Goal: Task Accomplishment & Management: Manage account settings

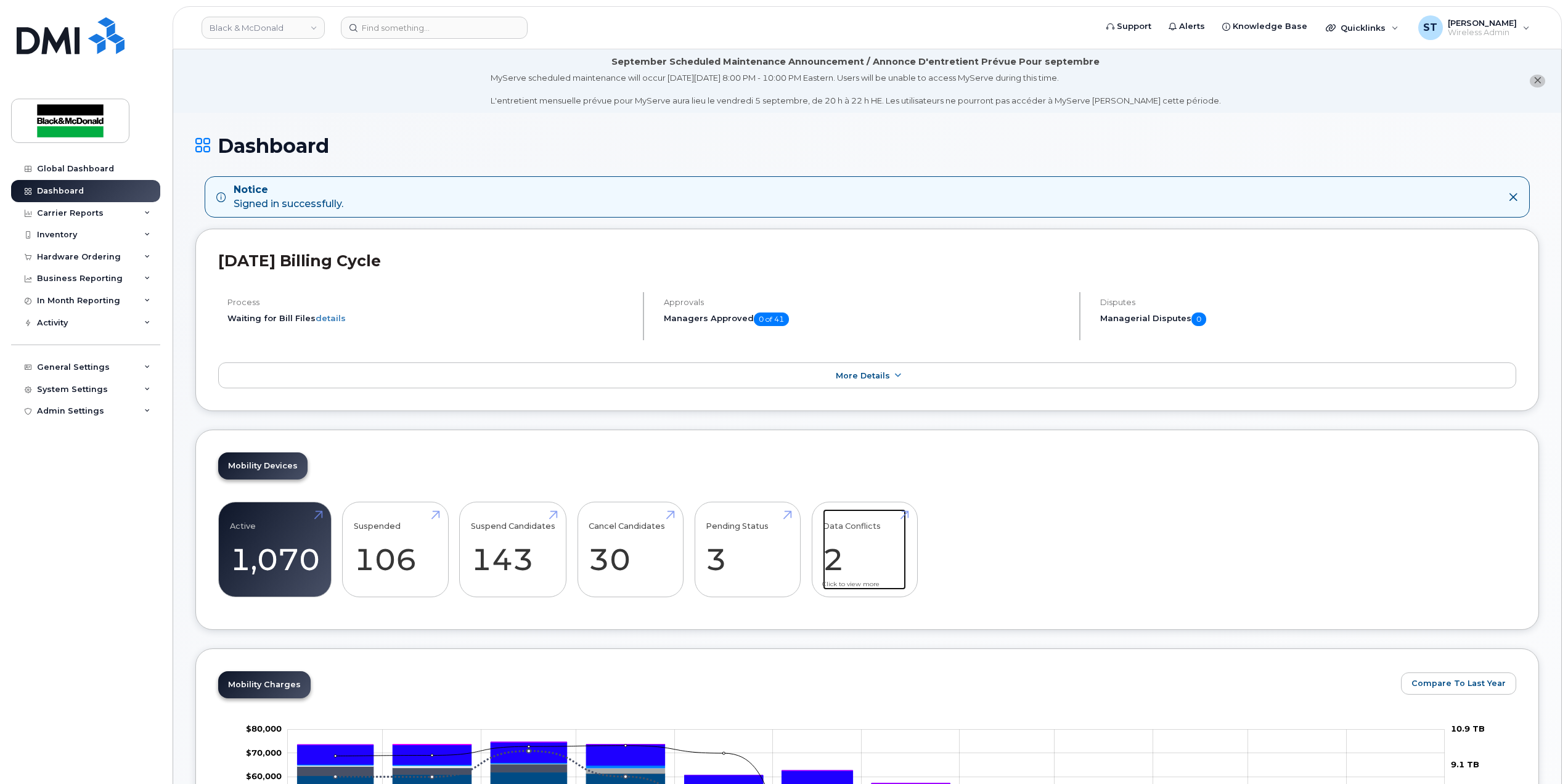
click at [848, 569] on link "Data Conflicts 2" at bounding box center [864, 550] width 83 height 81
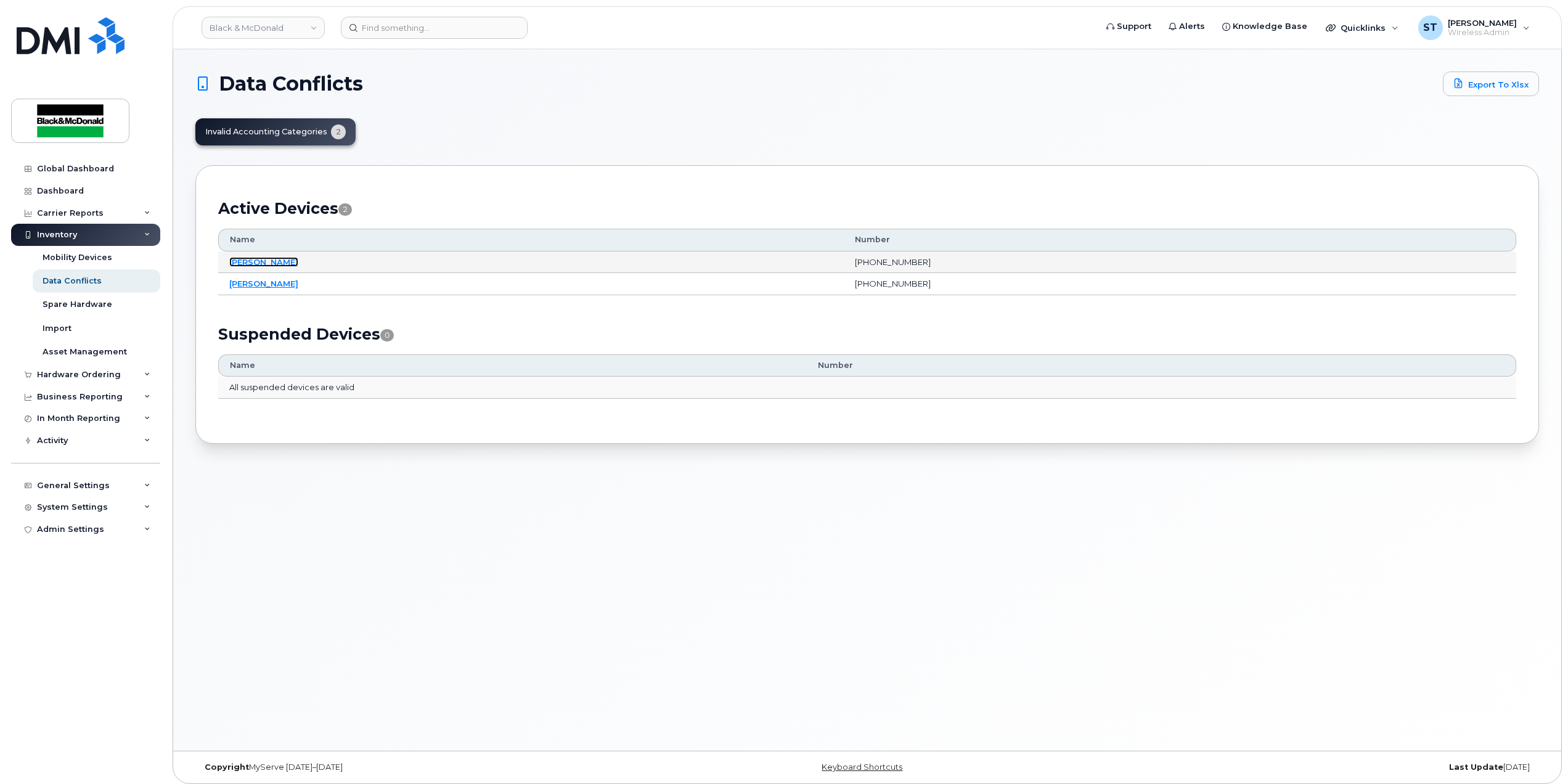
click at [264, 262] on link "[PERSON_NAME]" at bounding box center [263, 262] width 69 height 10
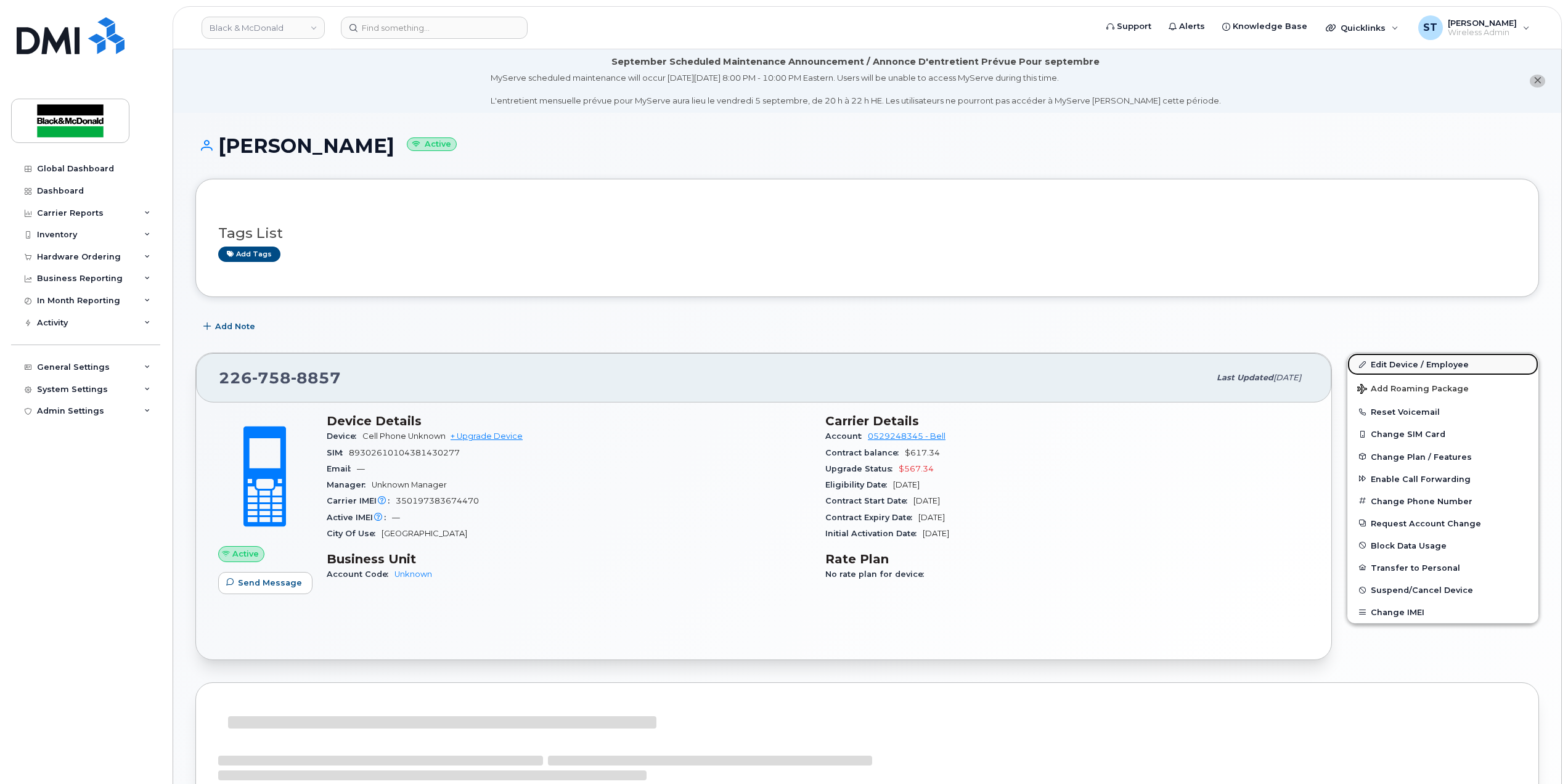
click at [1424, 365] on link "Edit Device / Employee" at bounding box center [1443, 364] width 191 height 22
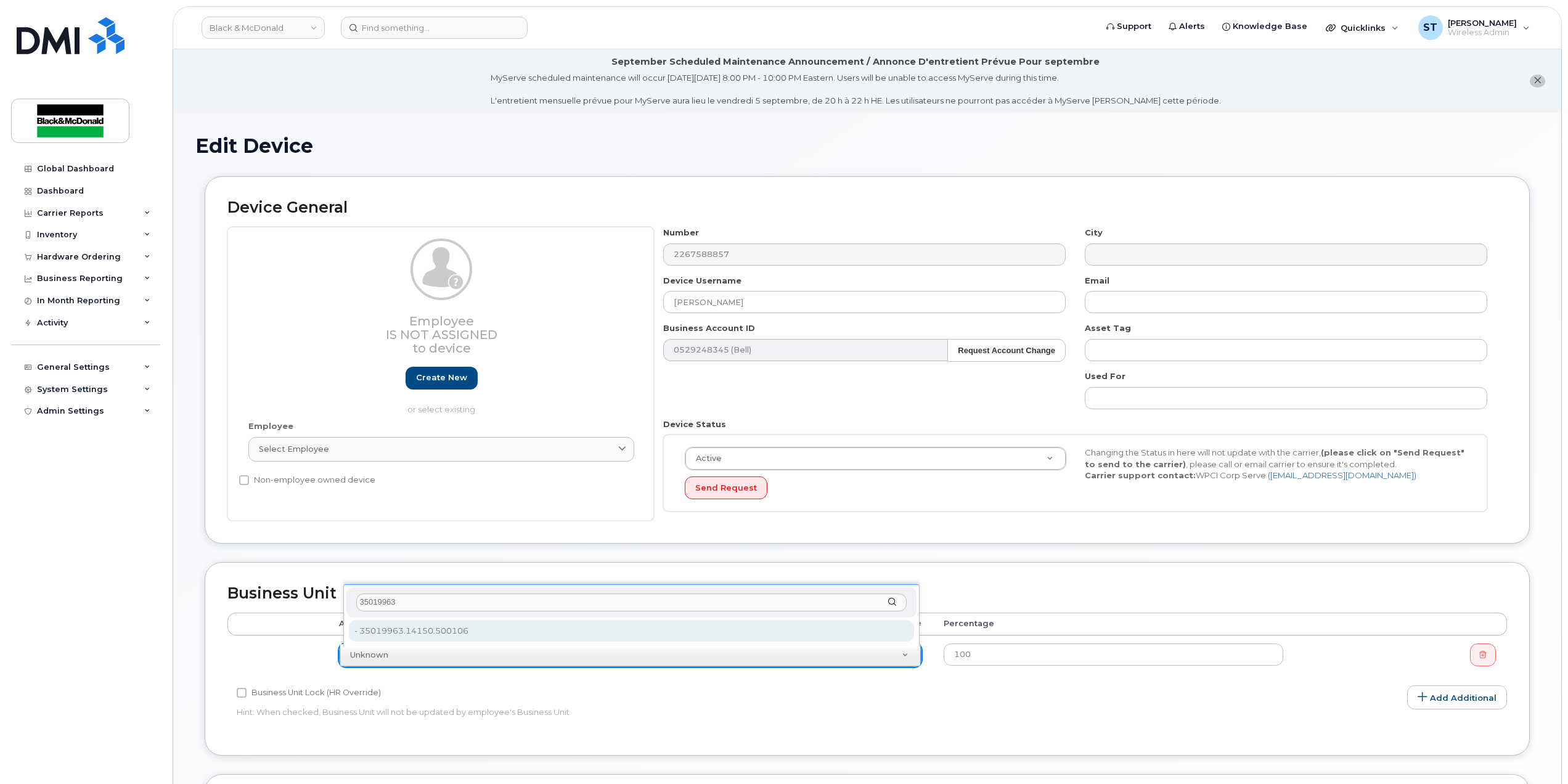
type input "35019963"
type input "33456912"
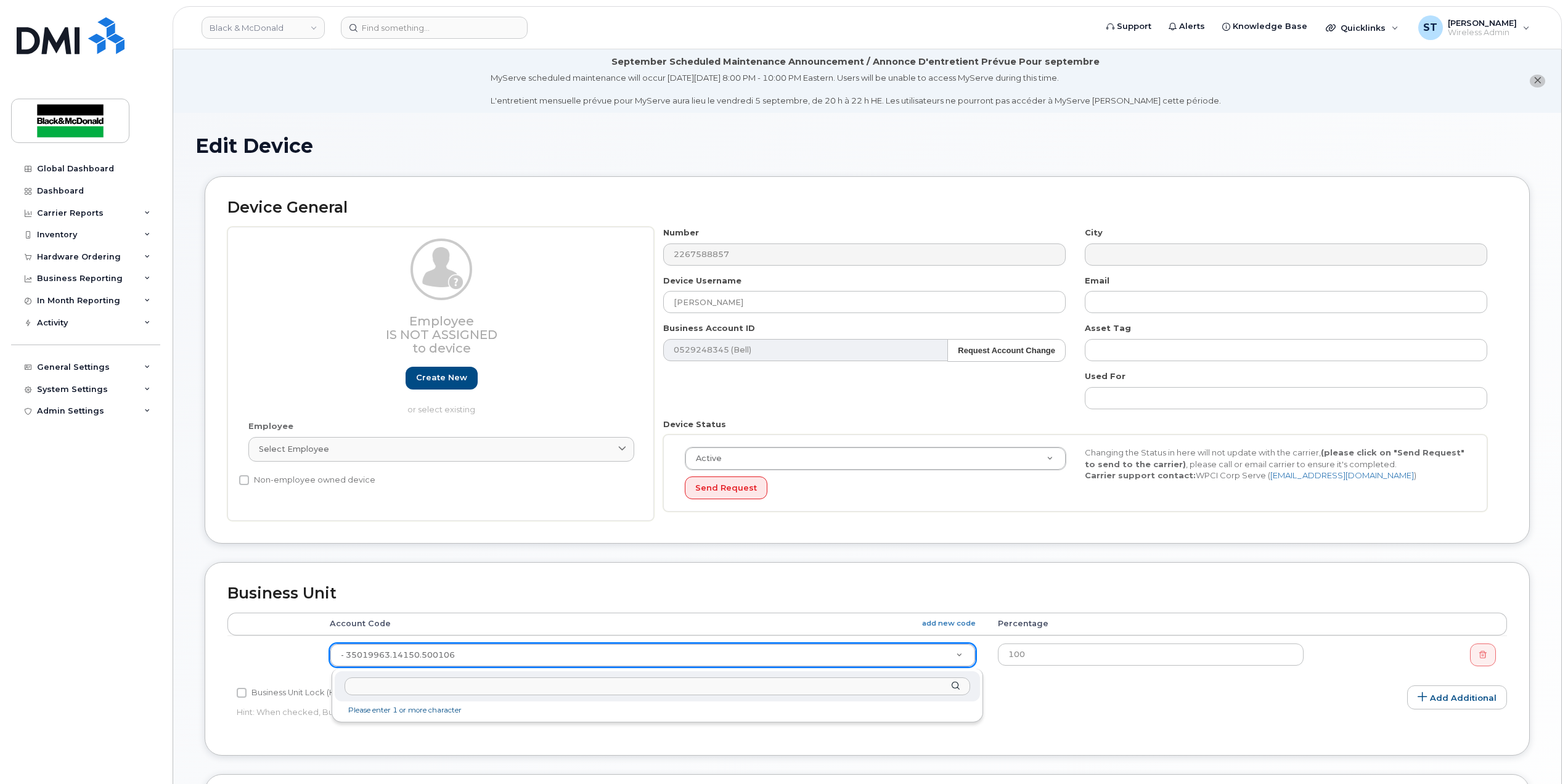
drag, startPoint x: 461, startPoint y: 659, endPoint x: 339, endPoint y: 659, distance: 122.0
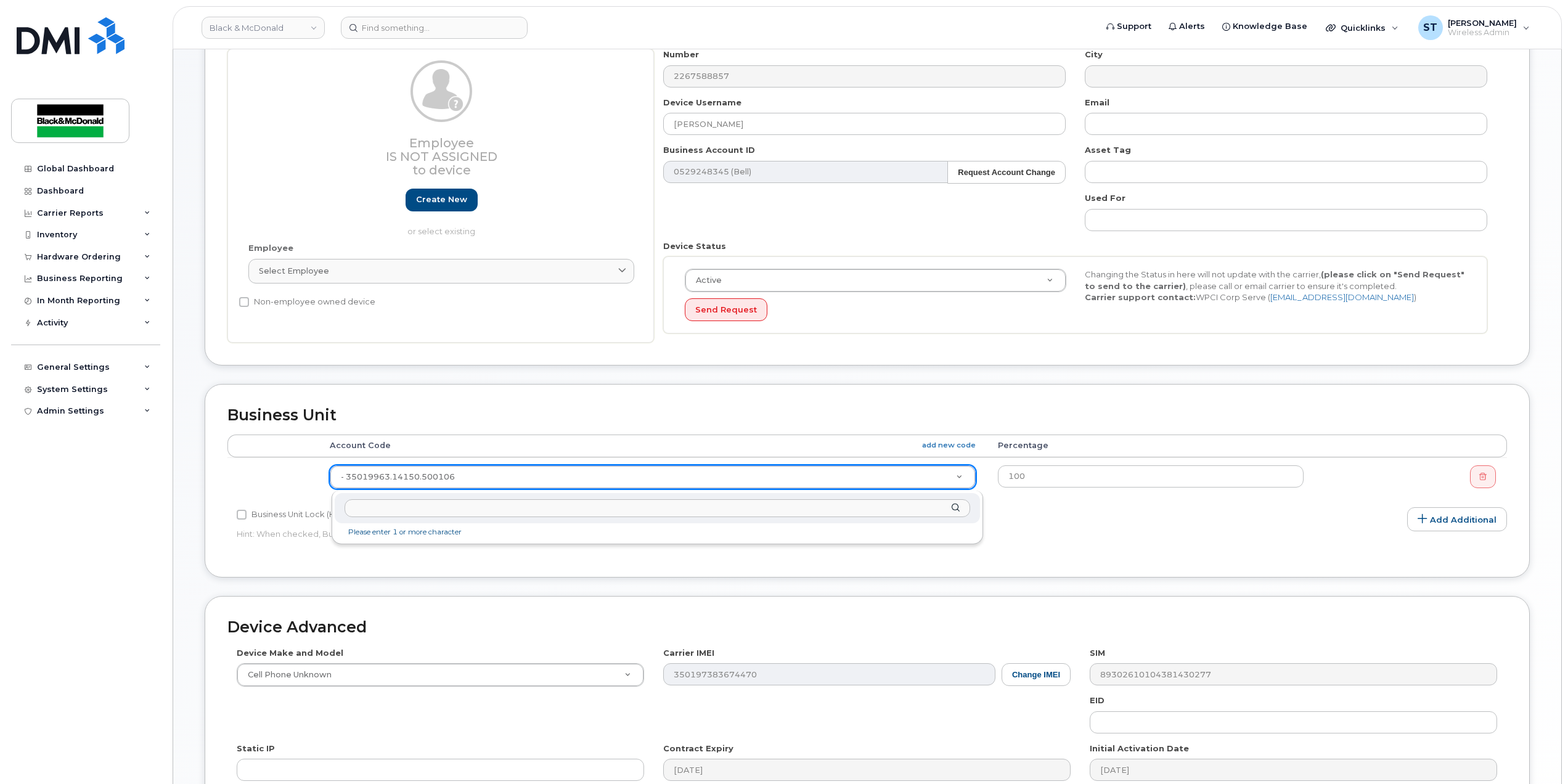
scroll to position [328, 0]
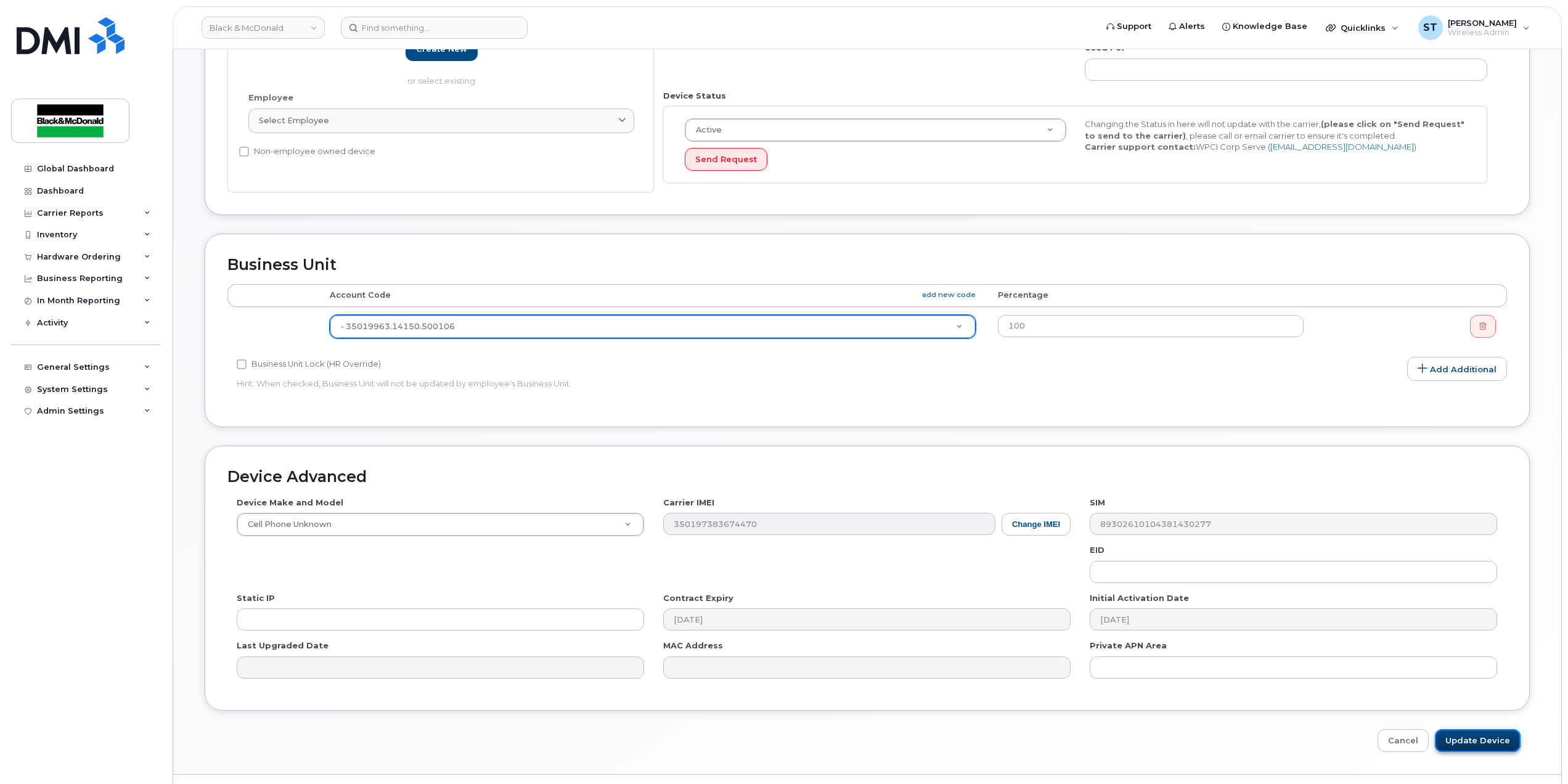
click at [1477, 750] on input "Update Device" at bounding box center [1478, 741] width 86 height 23
type input "Saving..."
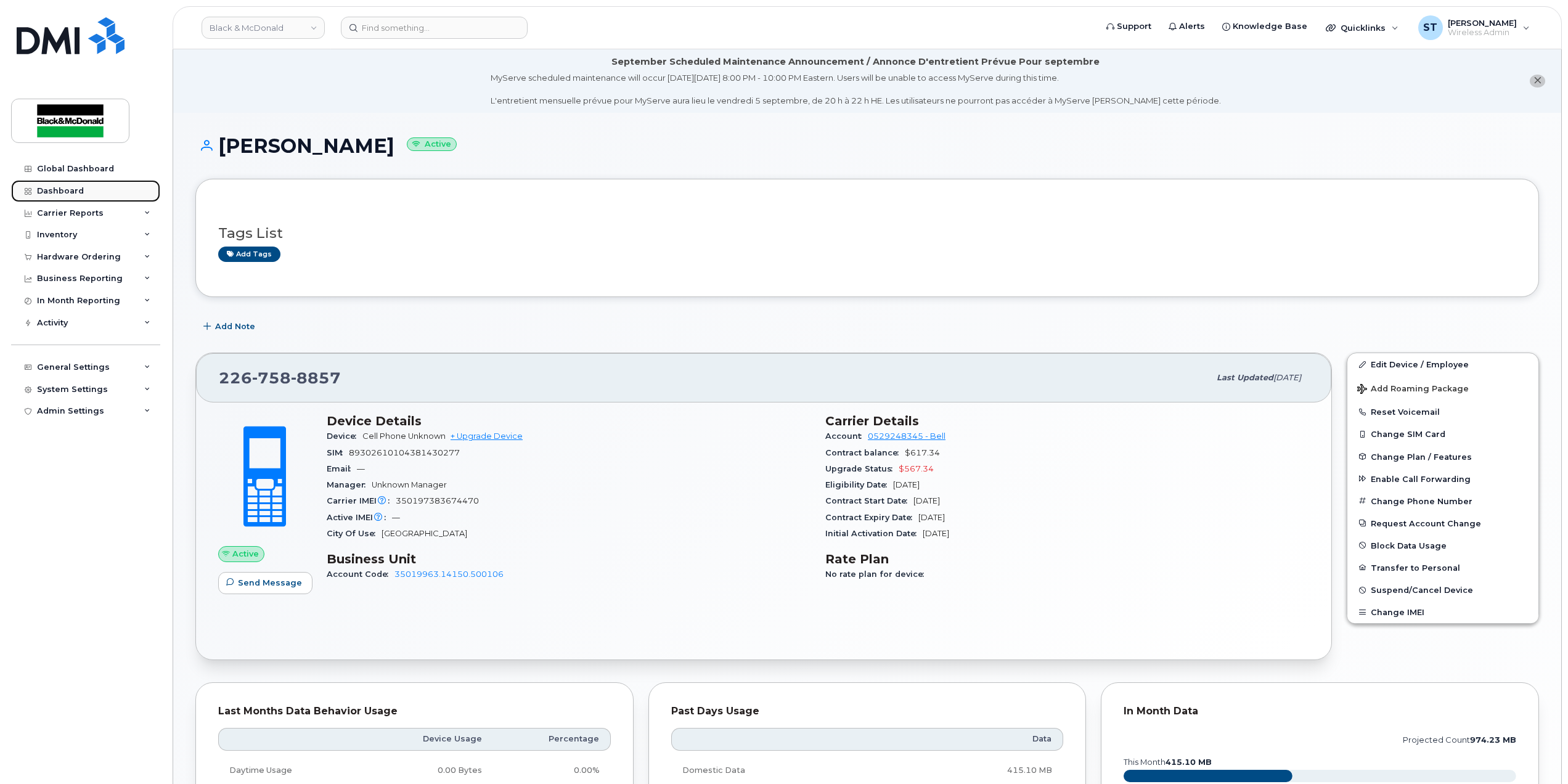
click at [51, 188] on div "Dashboard" at bounding box center [60, 191] width 47 height 10
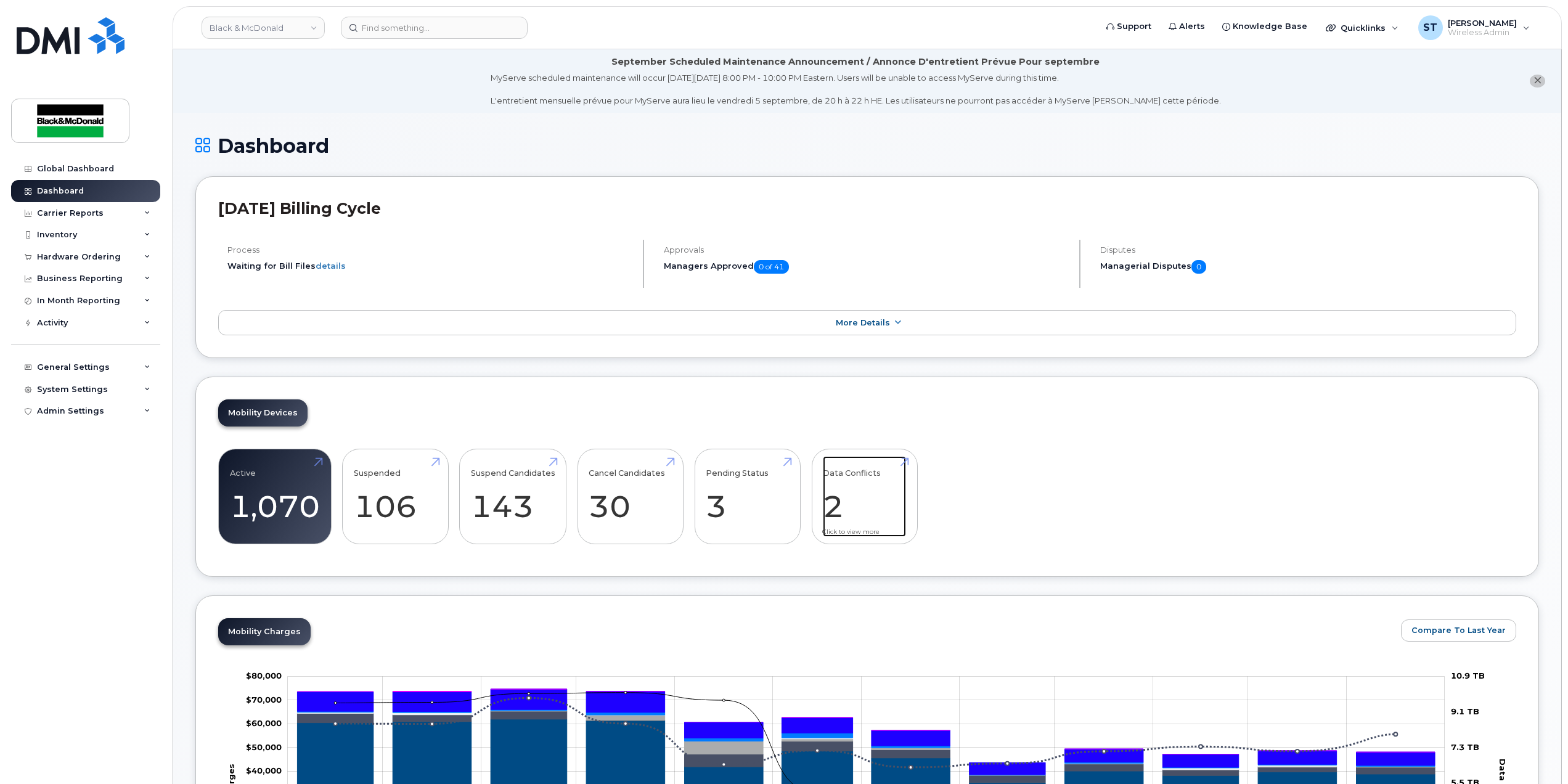
click at [864, 496] on link "Data Conflicts 2" at bounding box center [864, 496] width 83 height 81
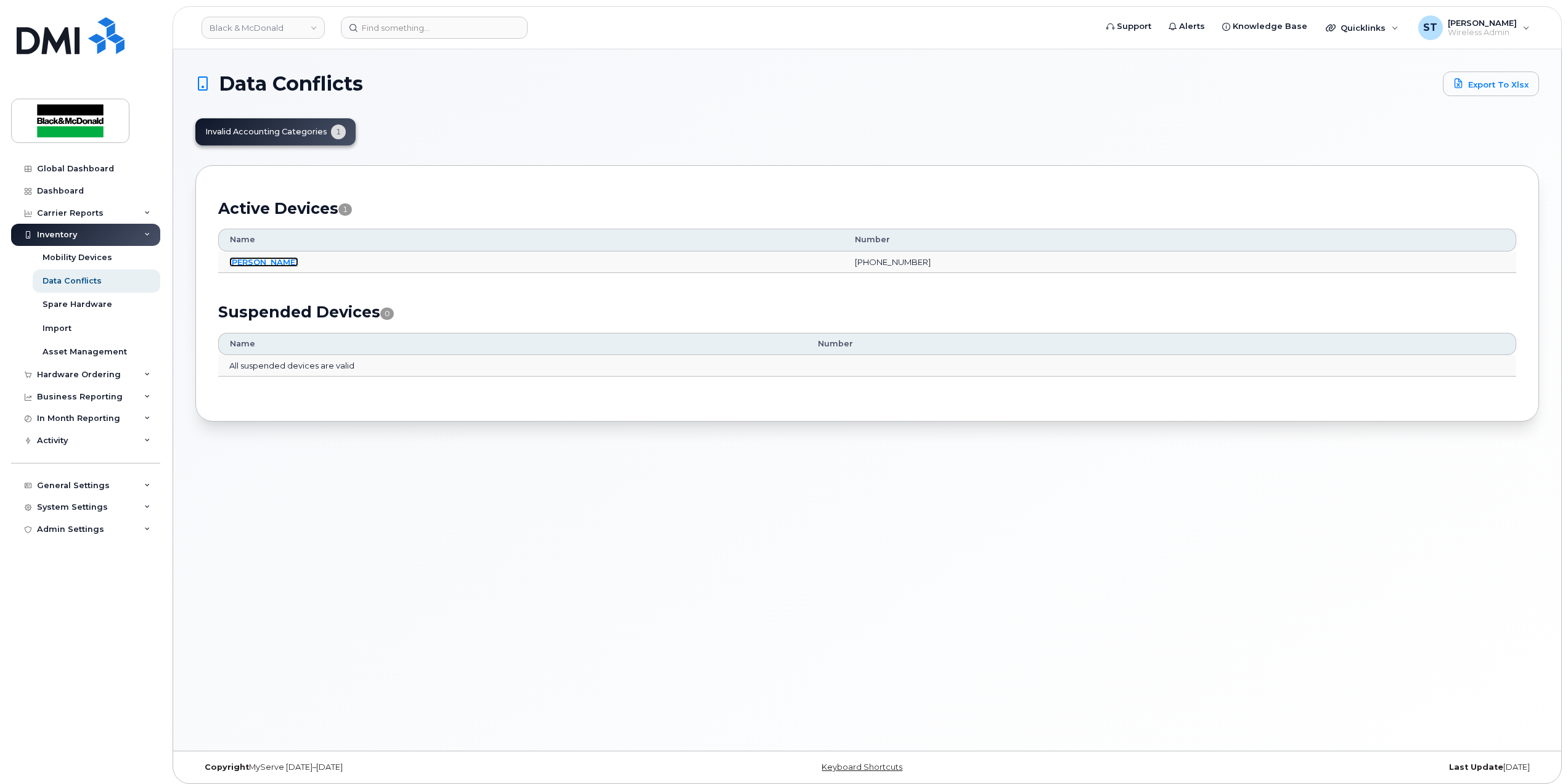
click at [274, 260] on link "[PERSON_NAME]" at bounding box center [263, 262] width 69 height 10
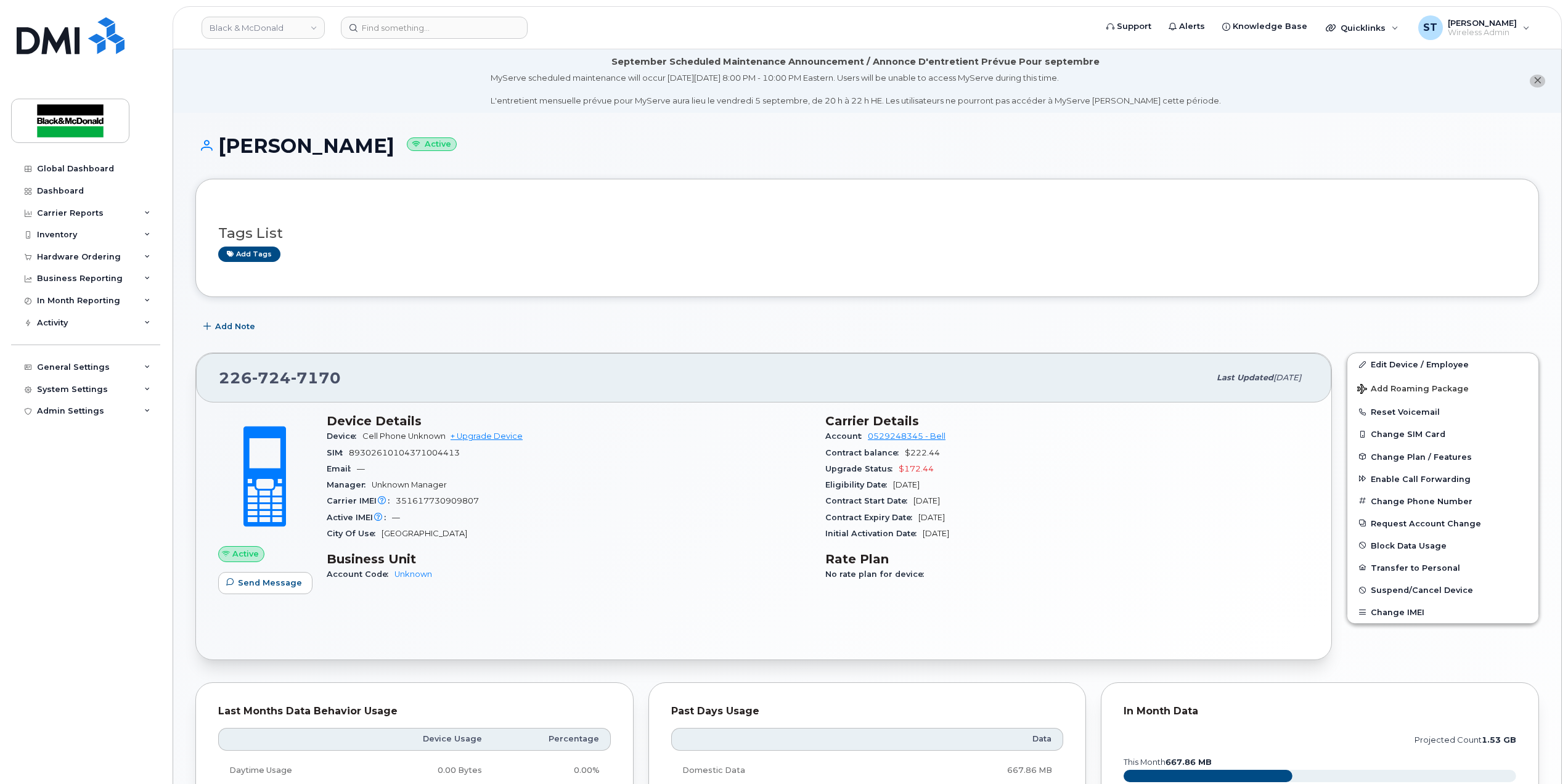
click at [674, 445] on div "Device Cell Phone Unknown + Upgrade Device" at bounding box center [569, 436] width 484 height 16
click at [1414, 365] on link "Edit Device / Employee" at bounding box center [1443, 364] width 191 height 22
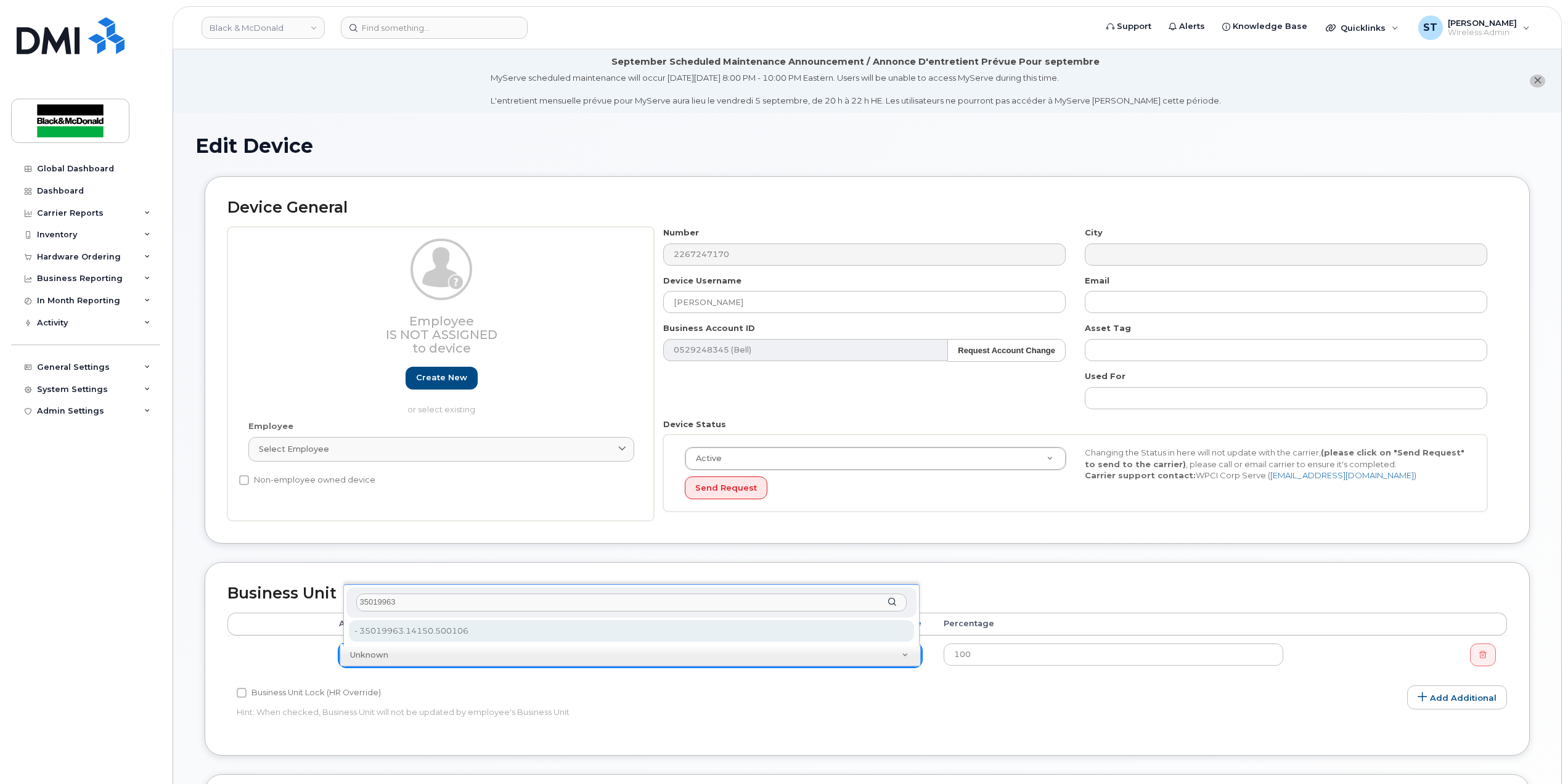
type input "35019963"
type input "33456912"
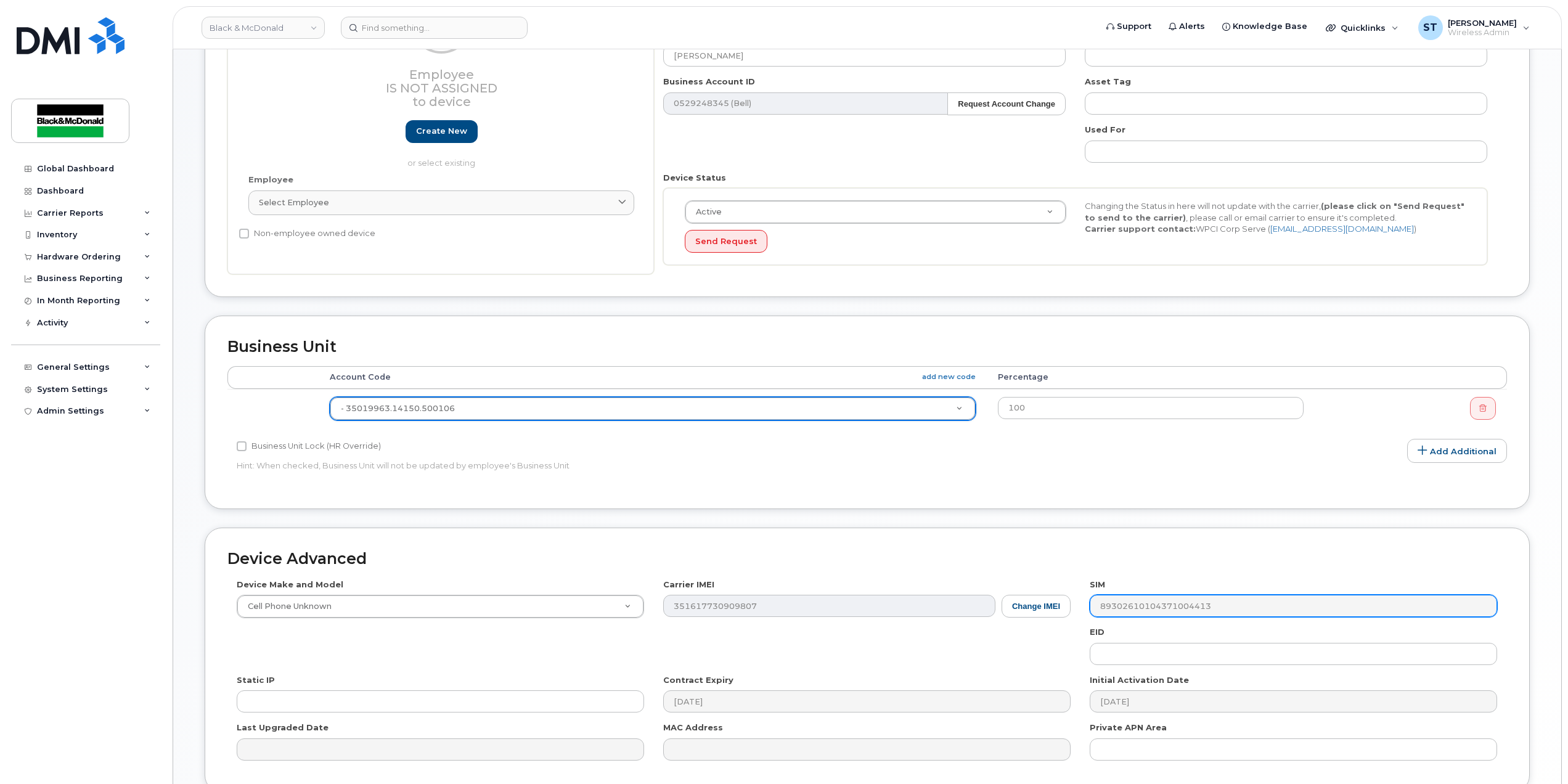
scroll to position [362, 0]
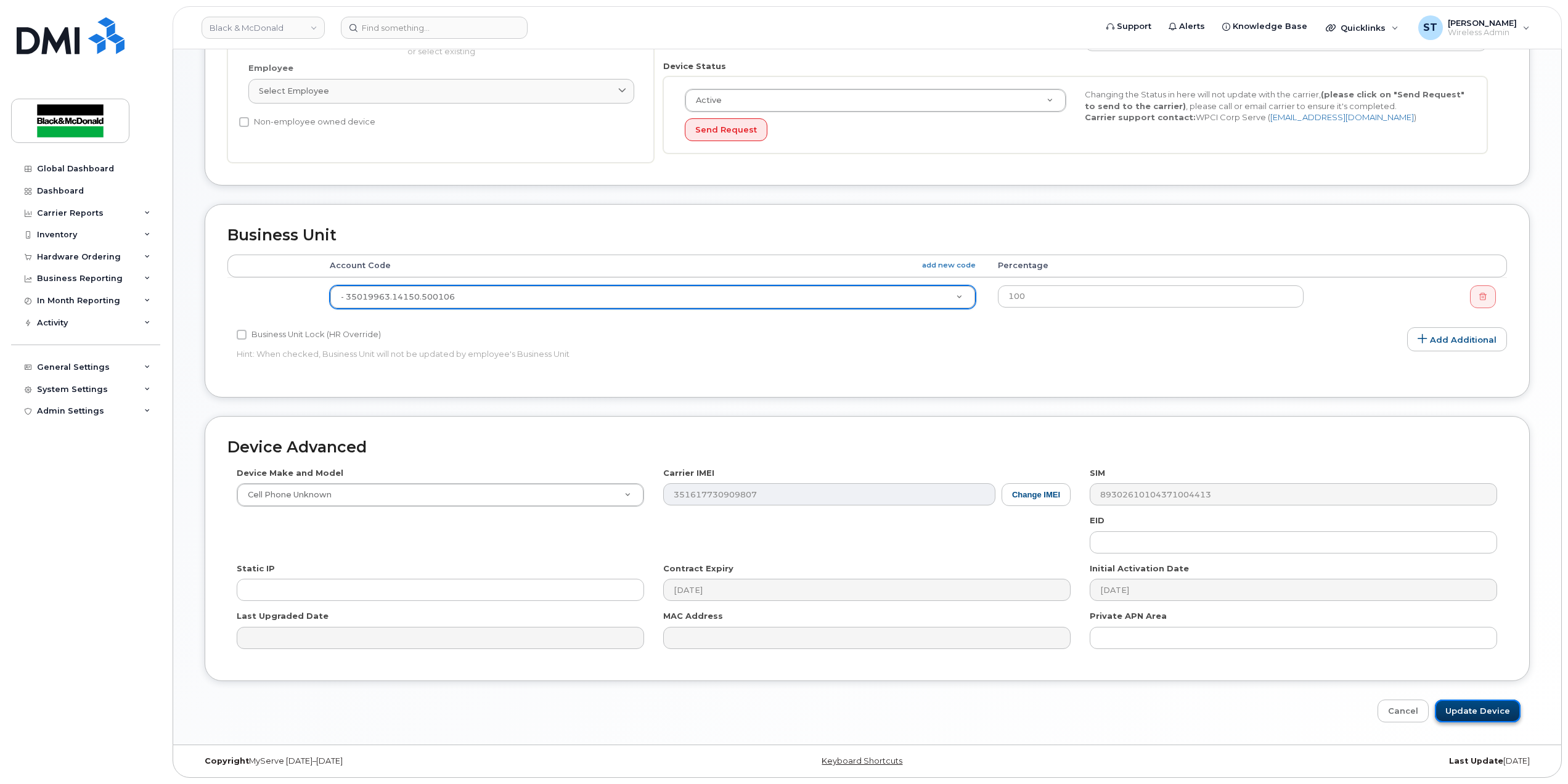
click at [1461, 715] on input "Update Device" at bounding box center [1478, 711] width 86 height 23
type input "Saving..."
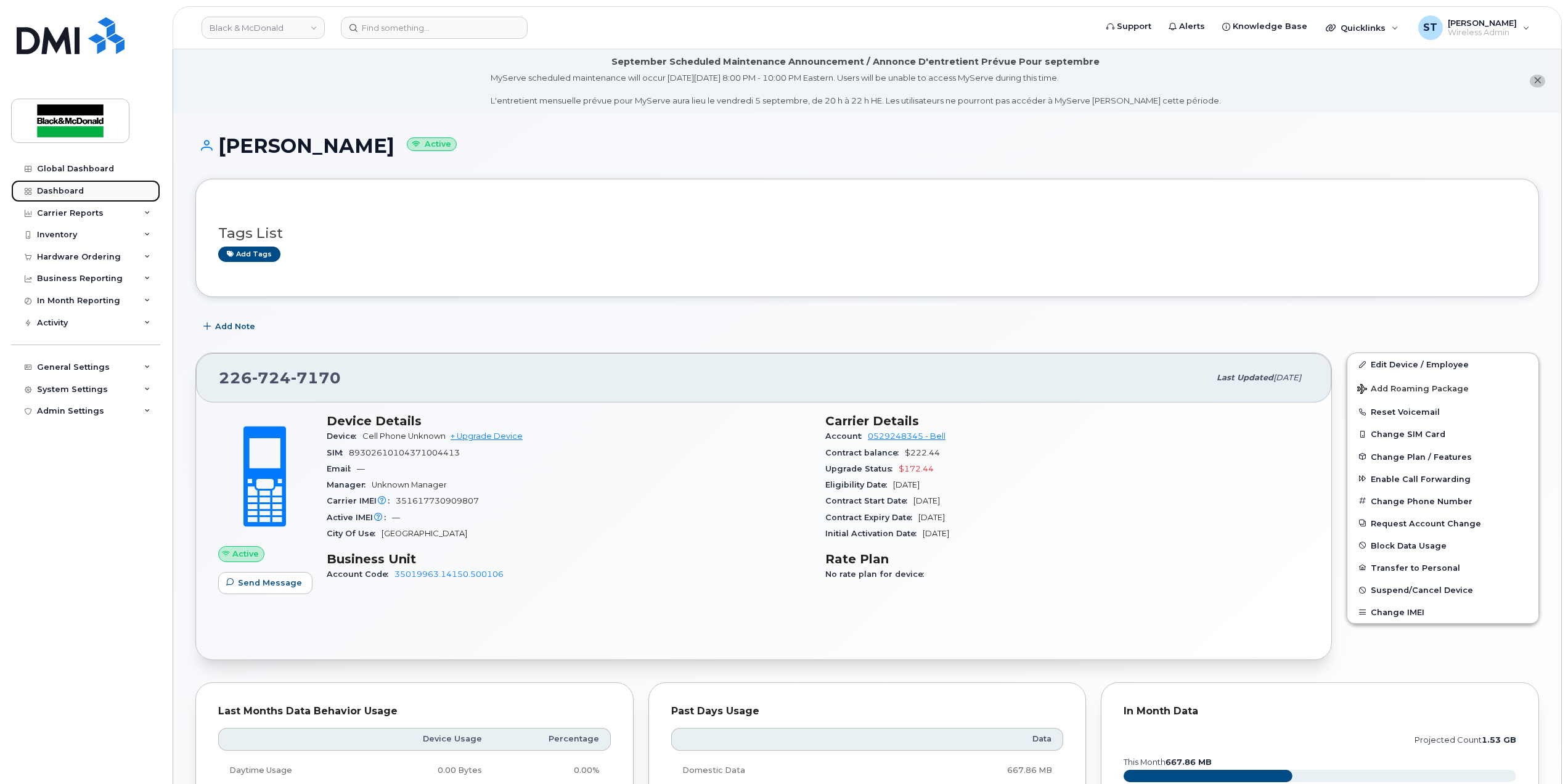
click at [66, 188] on div "Dashboard" at bounding box center [60, 191] width 47 height 10
